Goal: Transaction & Acquisition: Purchase product/service

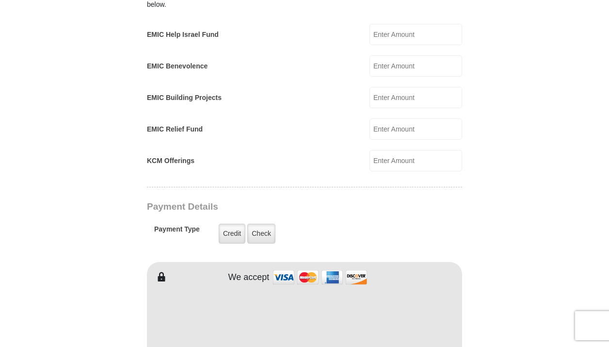
scroll to position [615, 0]
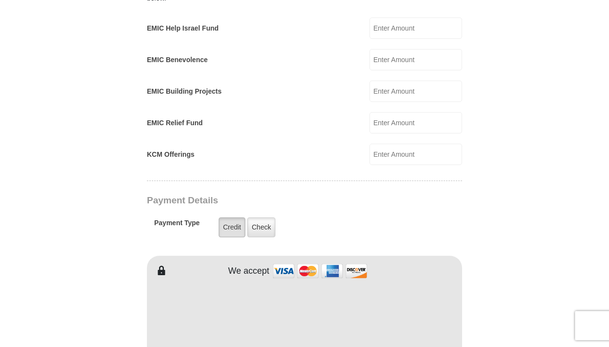
click at [228, 217] on label "Credit" at bounding box center [232, 227] width 27 height 20
click at [0, 0] on input "Credit" at bounding box center [0, 0] width 0 height 0
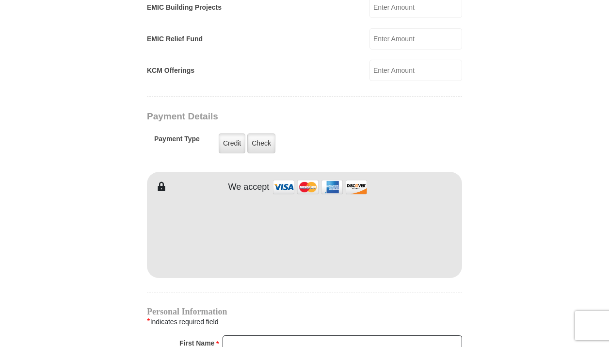
scroll to position [703, 0]
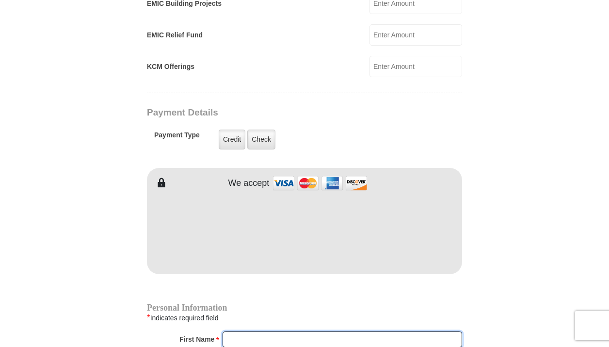
click at [257, 331] on input "First Name *" at bounding box center [343, 339] width 240 height 16
type input "[PERSON_NAME]"
type input "Molé"
type input "2404"
type input "[GEOGRAPHIC_DATA]"
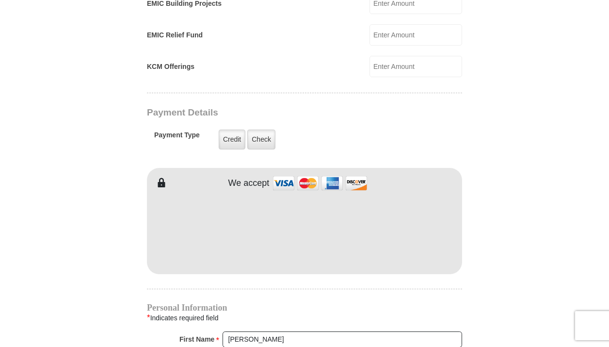
type input "Broken Arrow"
select select "OK"
type input "74012"
type input "9184516631"
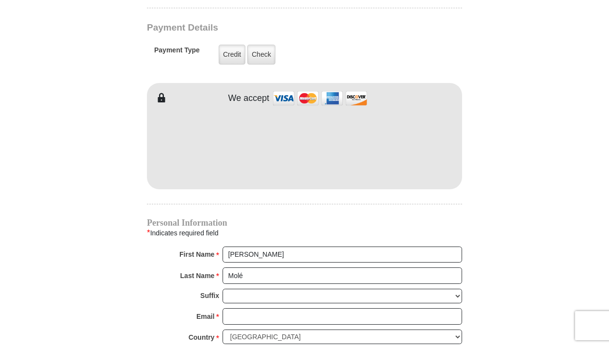
scroll to position [799, 0]
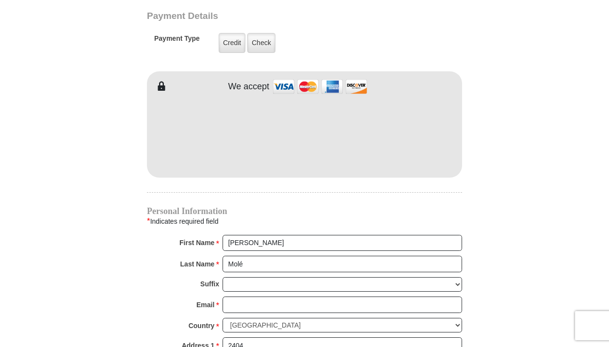
type input "[PERSON_NAME]"
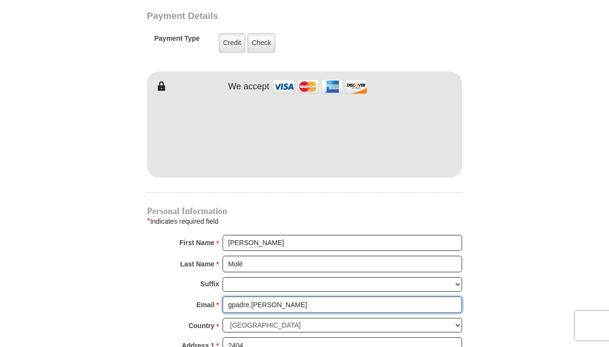
type input "[EMAIL_ADDRESS][PERSON_NAME][DOMAIN_NAME]"
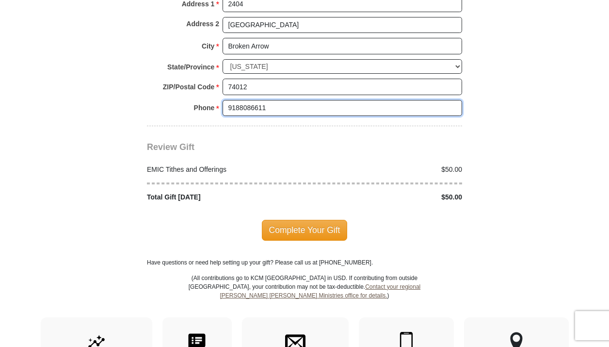
scroll to position [1168, 0]
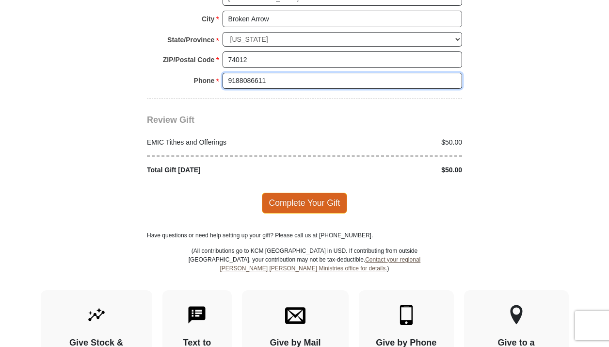
type input "9188086611"
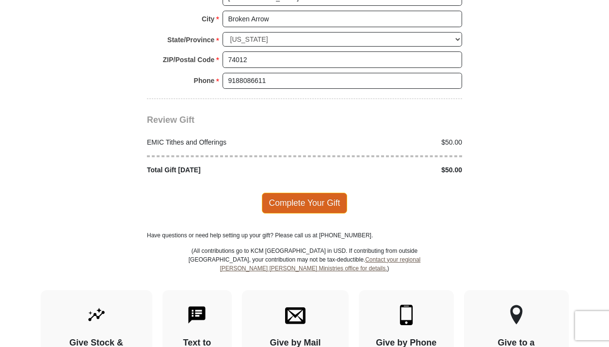
click at [316, 193] on span "Complete Your Gift" at bounding box center [305, 203] width 86 height 20
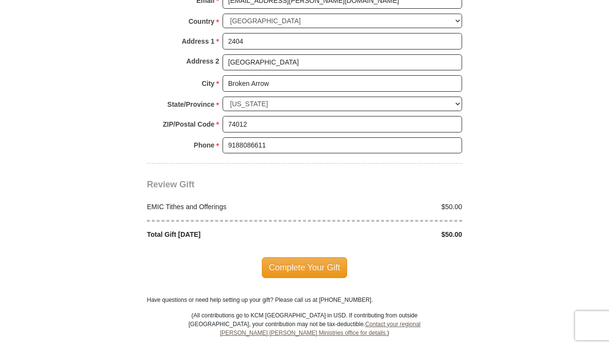
scroll to position [1189, 0]
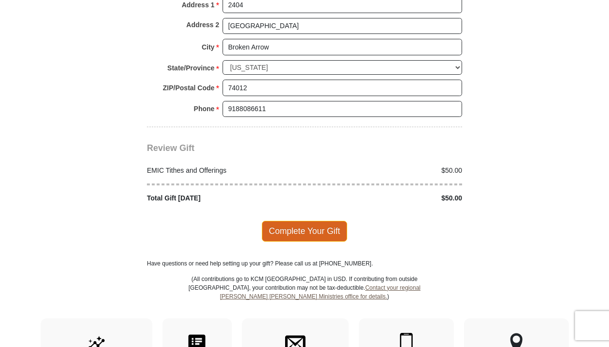
click at [310, 221] on span "Complete Your Gift" at bounding box center [305, 231] width 86 height 20
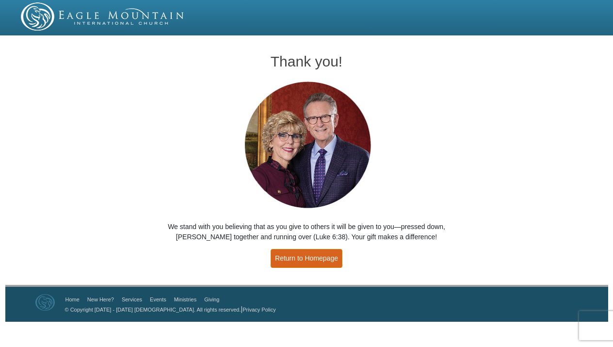
click at [316, 259] on link "Return to Homepage" at bounding box center [307, 258] width 72 height 19
